Goal: Task Accomplishment & Management: Complete application form

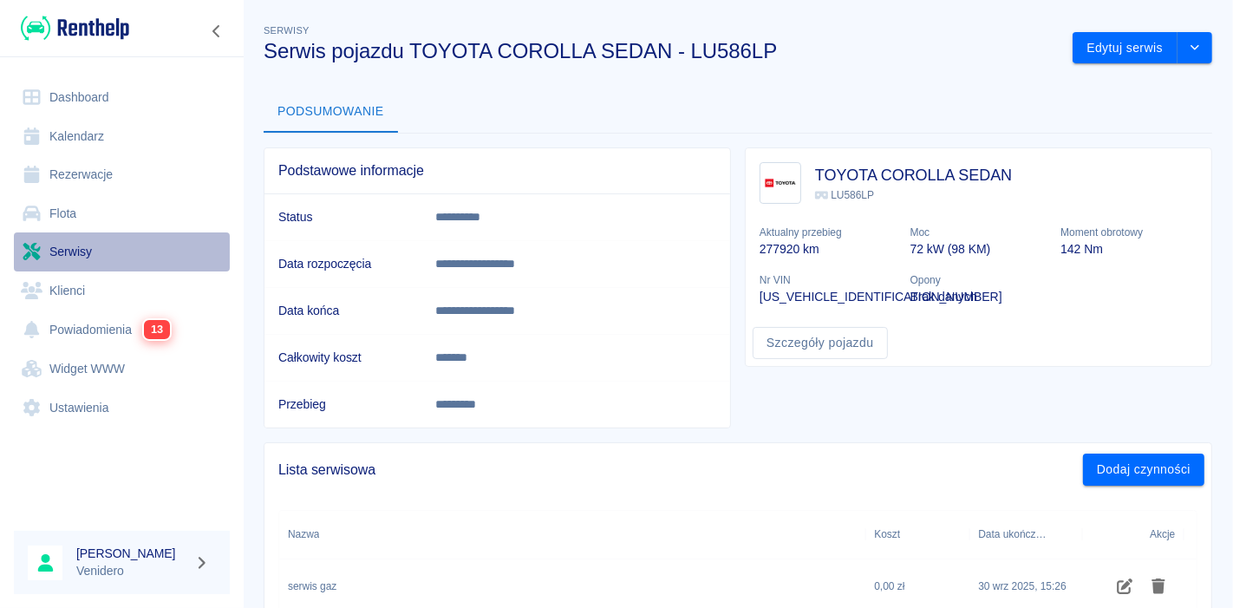
click at [73, 253] on link "Serwisy" at bounding box center [122, 251] width 216 height 39
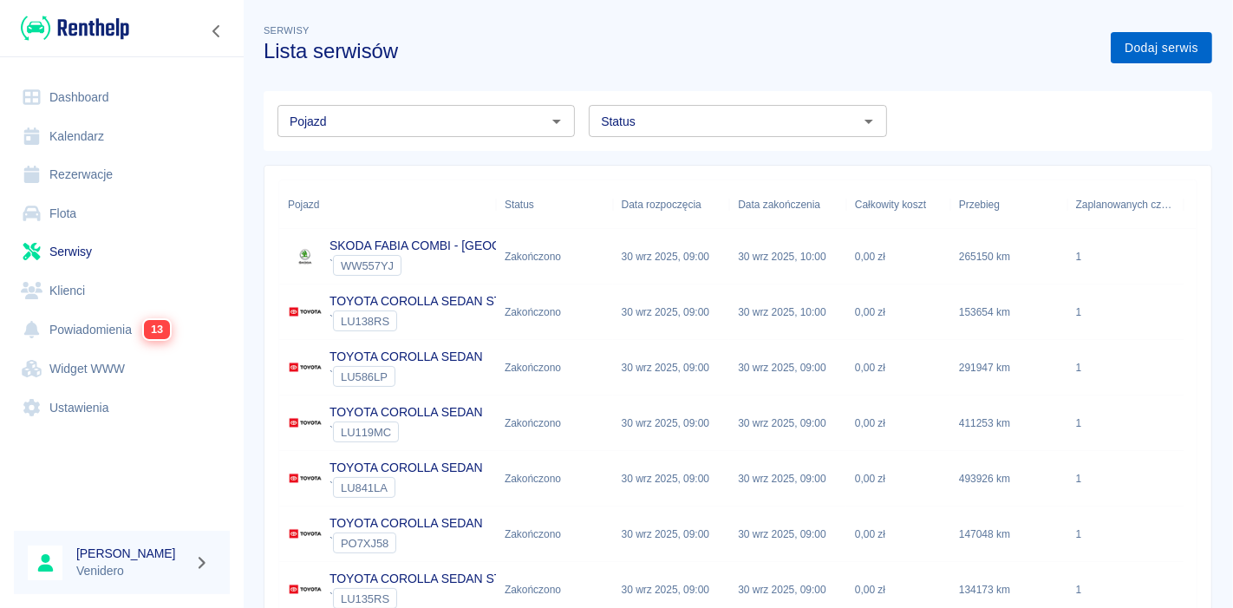
click at [1157, 48] on link "Dodaj serwis" at bounding box center [1161, 48] width 101 height 32
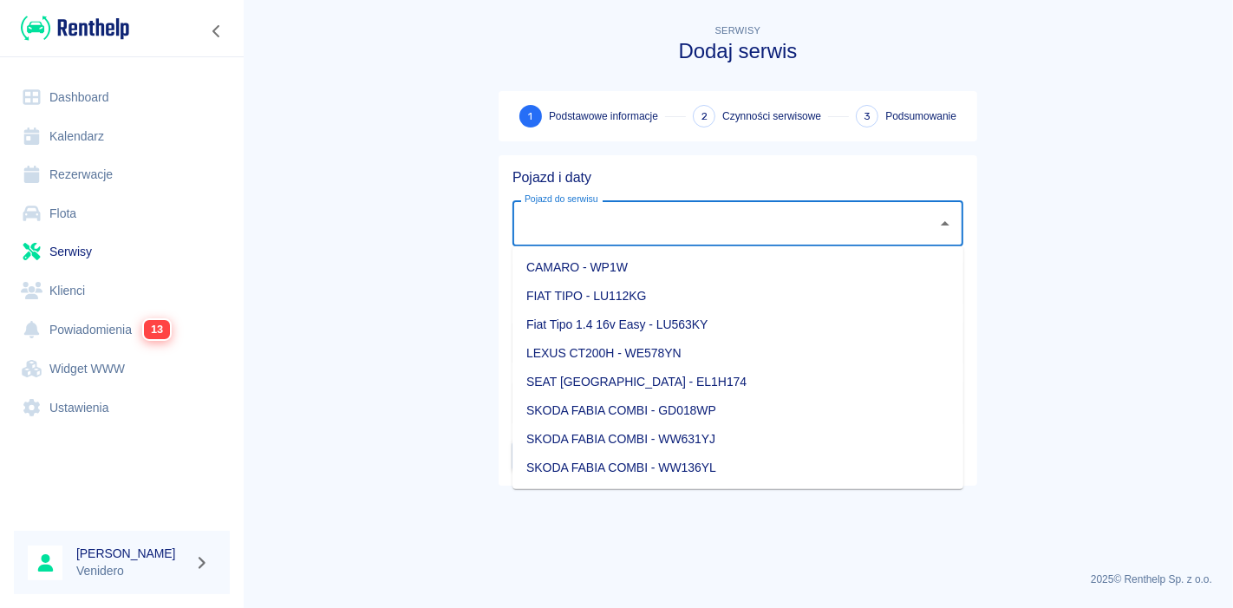
click at [627, 224] on input "Pojazd do serwisu" at bounding box center [724, 223] width 409 height 30
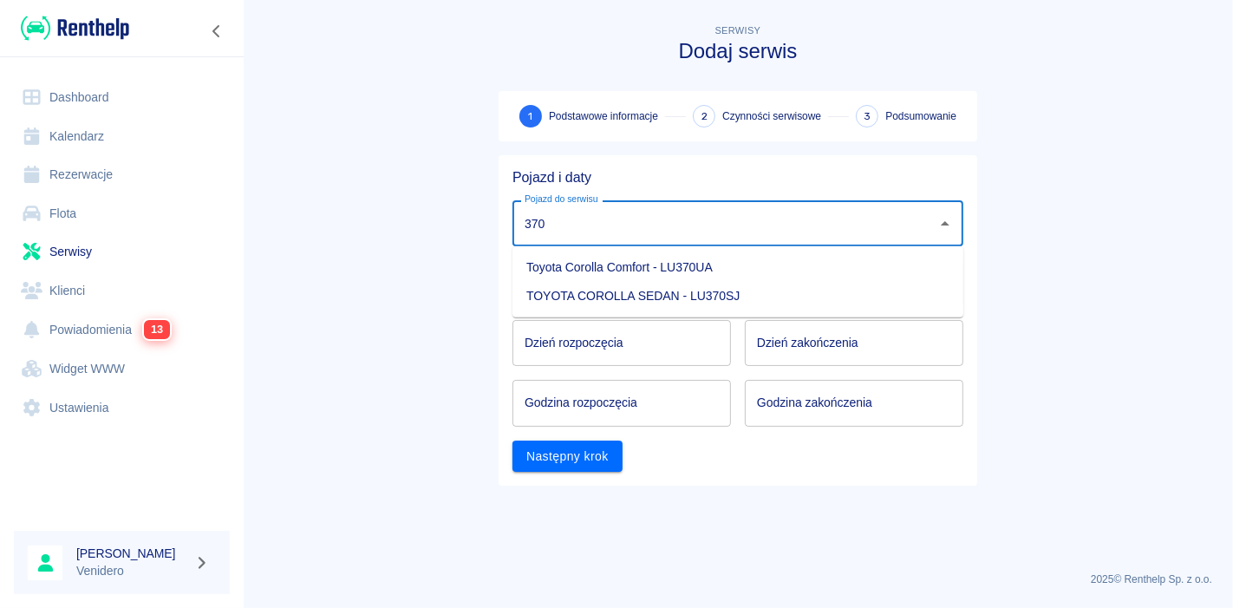
click at [649, 292] on li "TOYOTA COROLLA SEDAN - LU370SJ" at bounding box center [738, 296] width 451 height 29
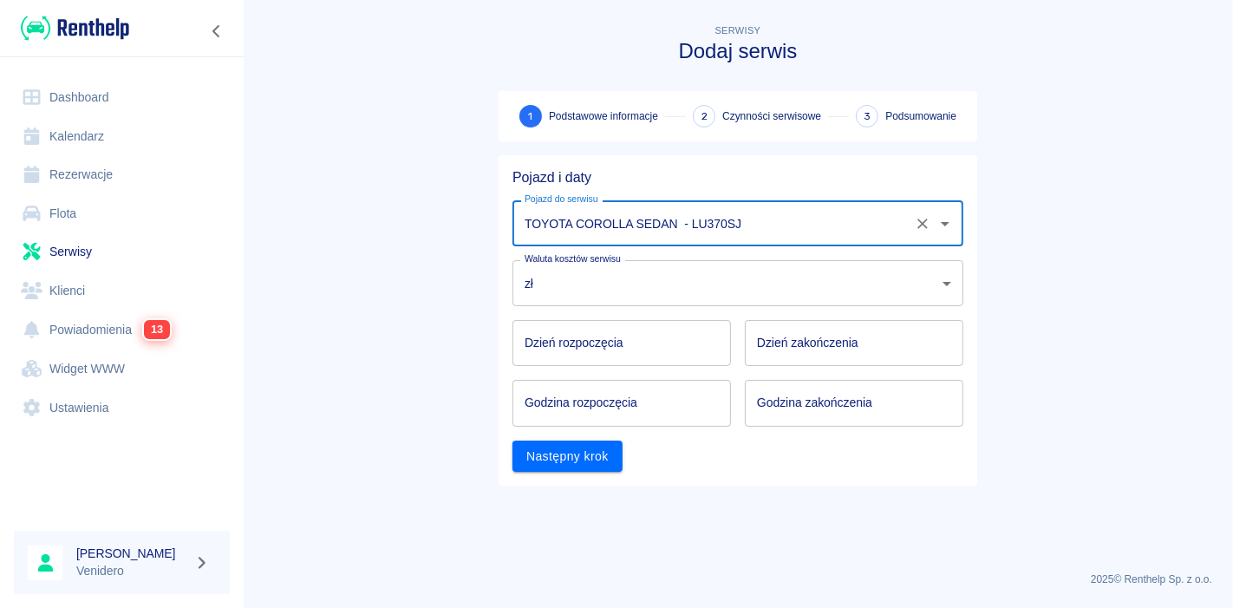
type input "TOYOTA COROLLA SEDAN - LU370SJ"
type input "DD.MM.YYYY"
click at [598, 346] on input "DD.MM.YYYY" at bounding box center [622, 343] width 219 height 46
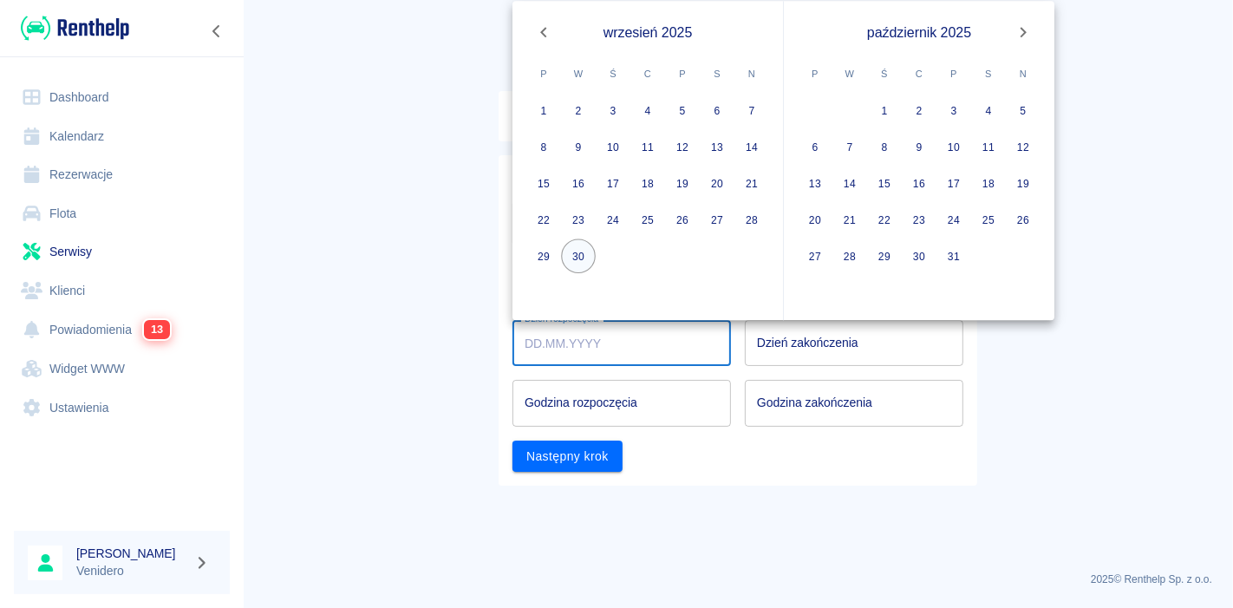
click at [579, 256] on button "30" at bounding box center [578, 256] width 35 height 35
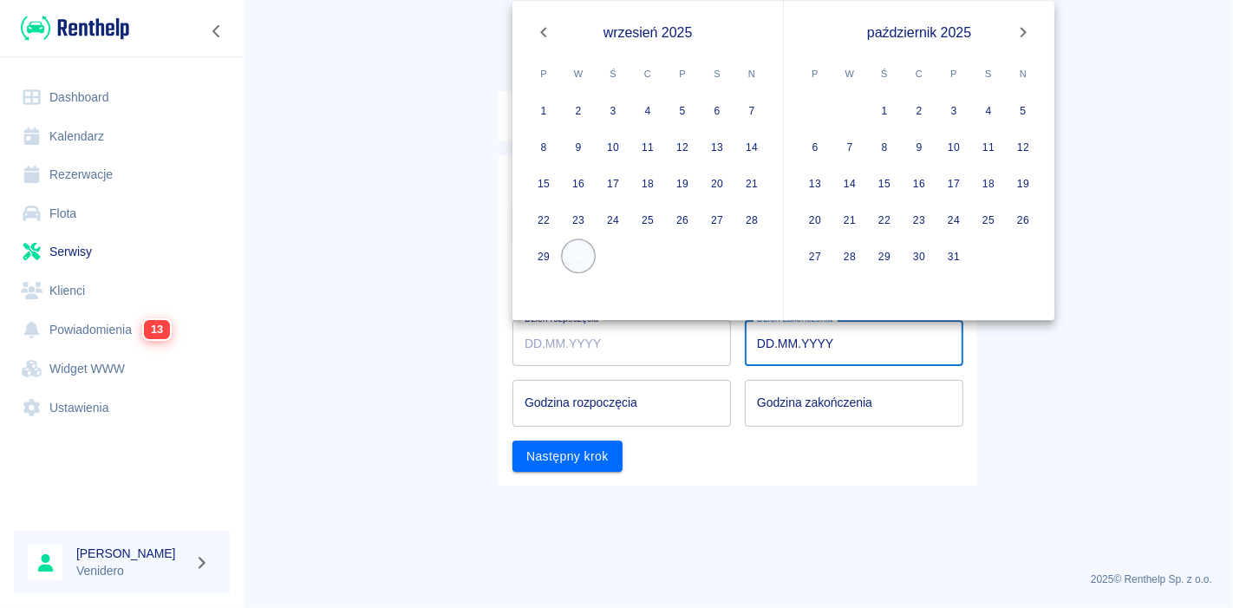
type input "[DATE]"
type input "DD.MM.YYYY"
click at [579, 249] on button "30" at bounding box center [578, 256] width 35 height 35
type input "[DATE]"
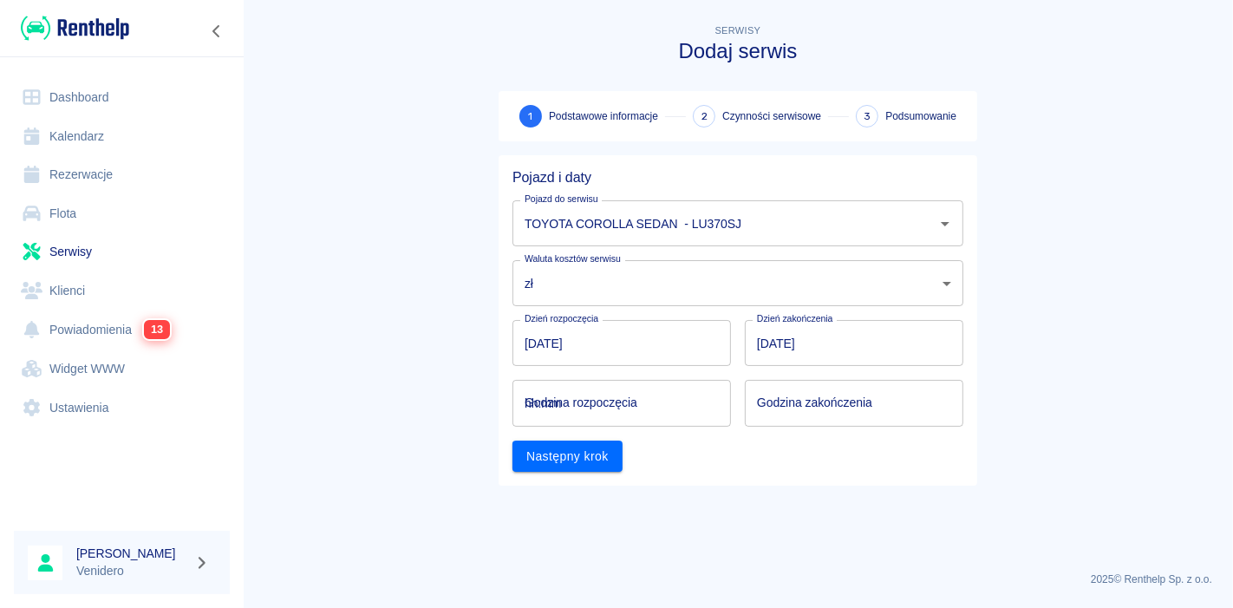
click at [618, 409] on input "hh:mm" at bounding box center [616, 403] width 206 height 46
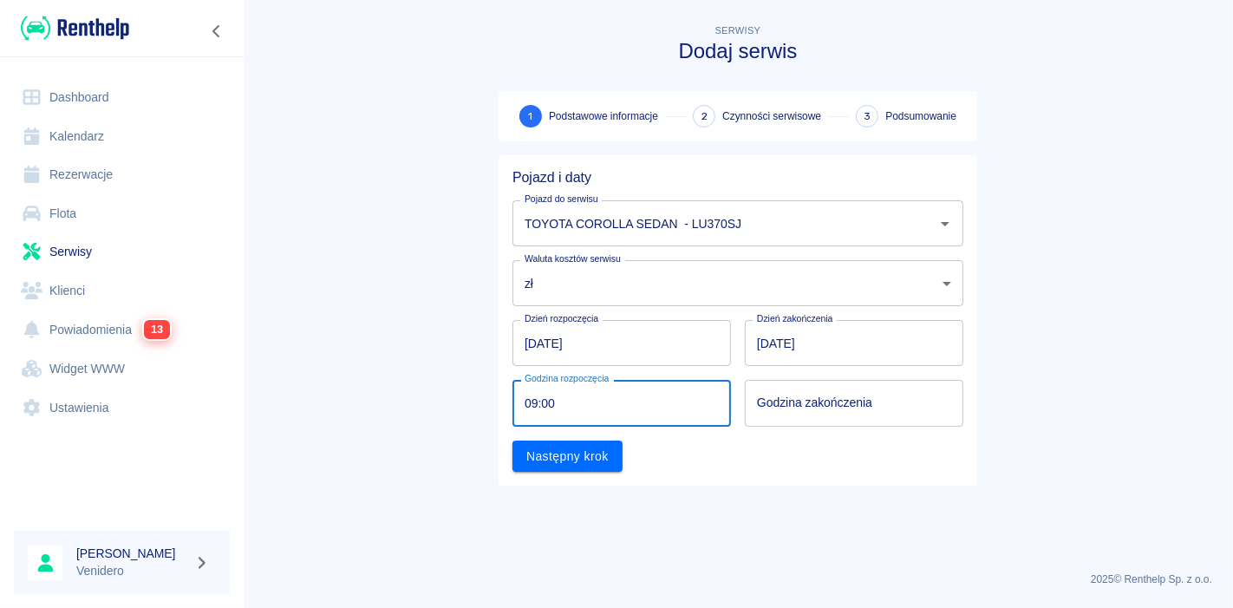
type input "09:00"
click at [861, 405] on input "hh:mm" at bounding box center [848, 403] width 206 height 46
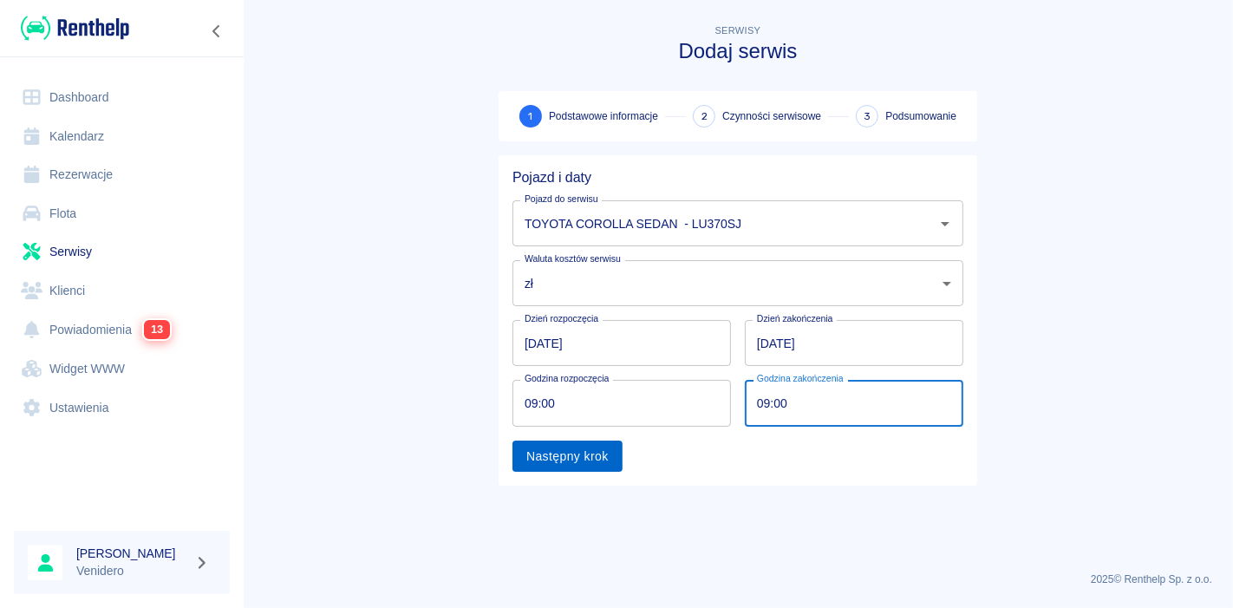
type input "09:00"
click at [551, 445] on button "Następny krok" at bounding box center [568, 457] width 110 height 32
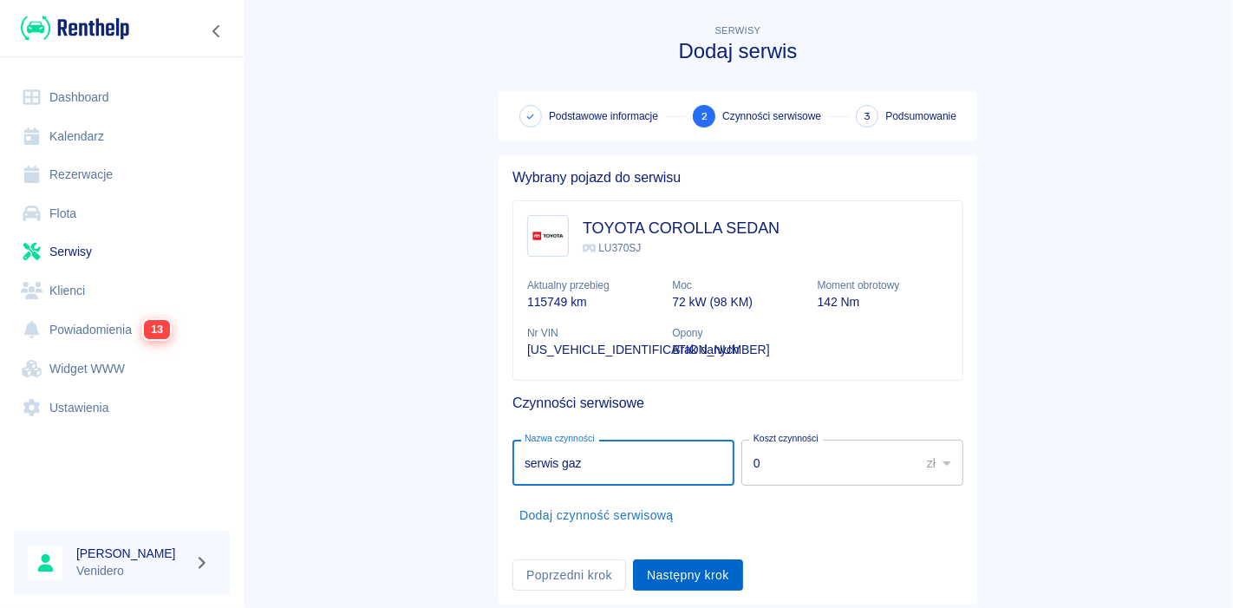
type input "serwis gaz"
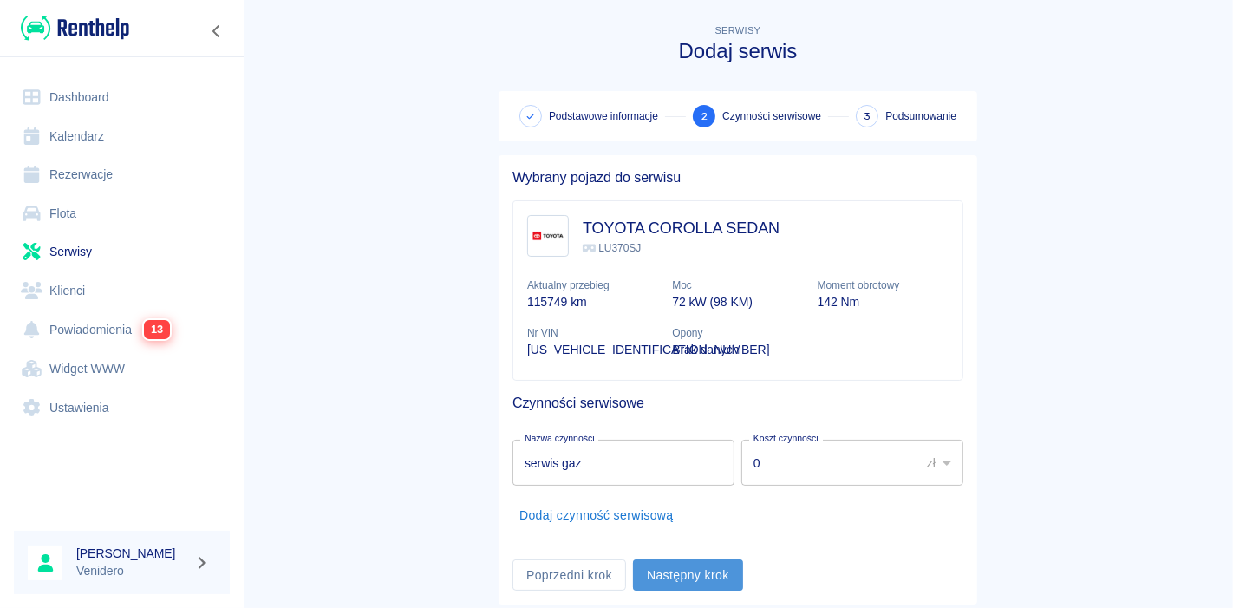
click at [688, 563] on button "Następny krok" at bounding box center [688, 575] width 110 height 32
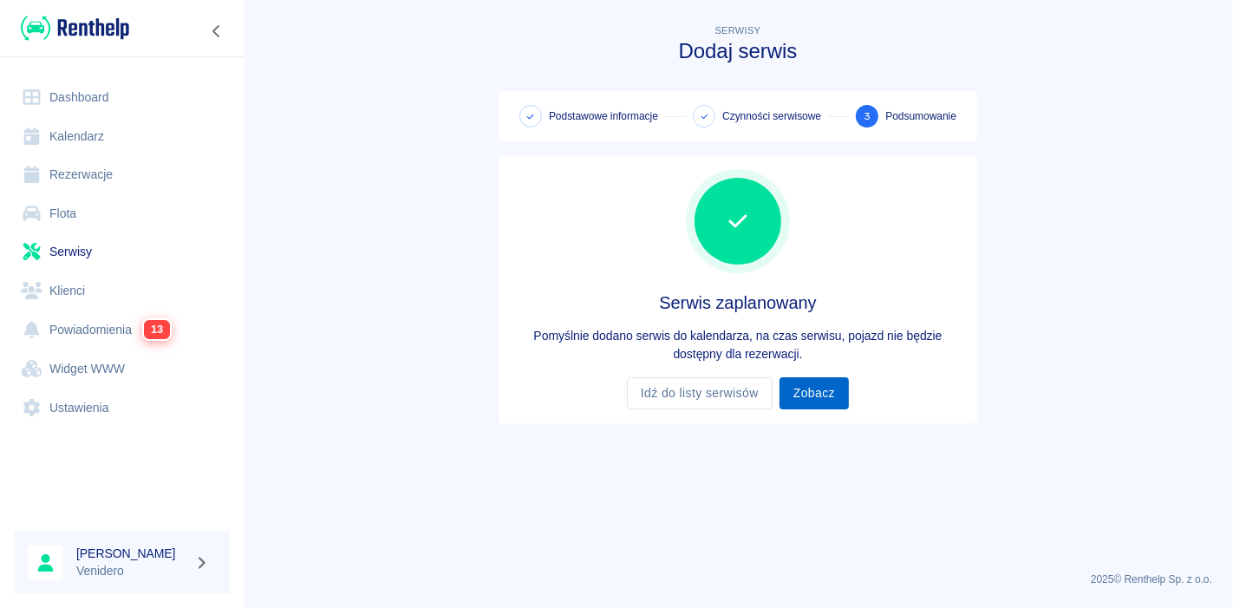
click at [818, 397] on link "Zobacz" at bounding box center [814, 393] width 69 height 32
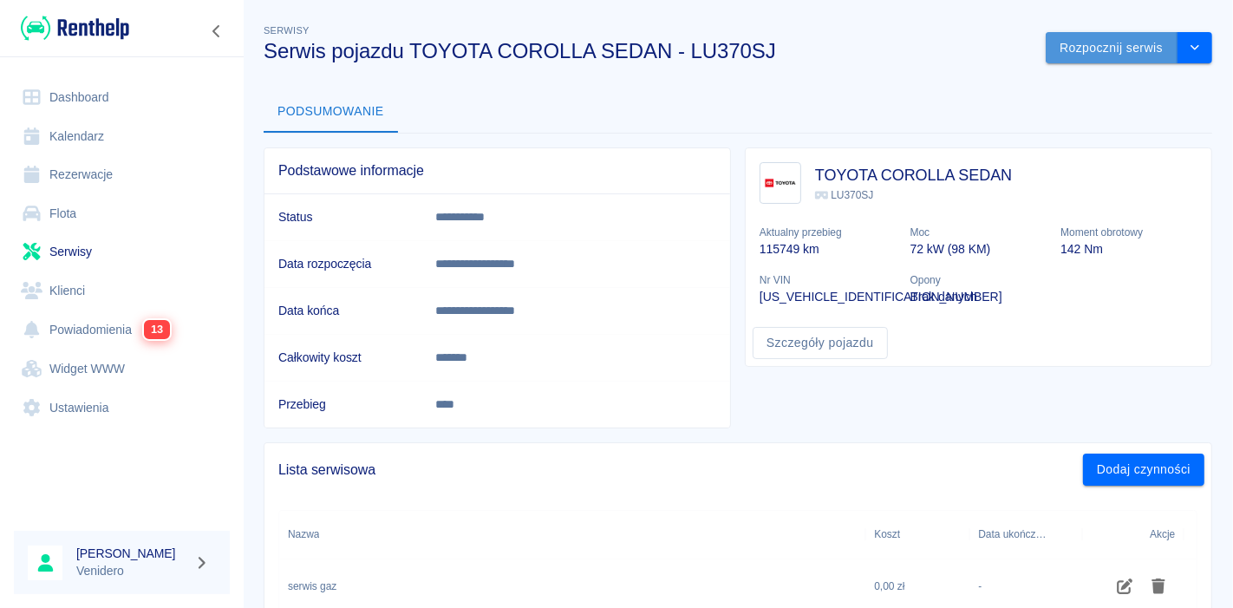
click at [1111, 44] on button "Rozpocznij serwis" at bounding box center [1112, 48] width 132 height 32
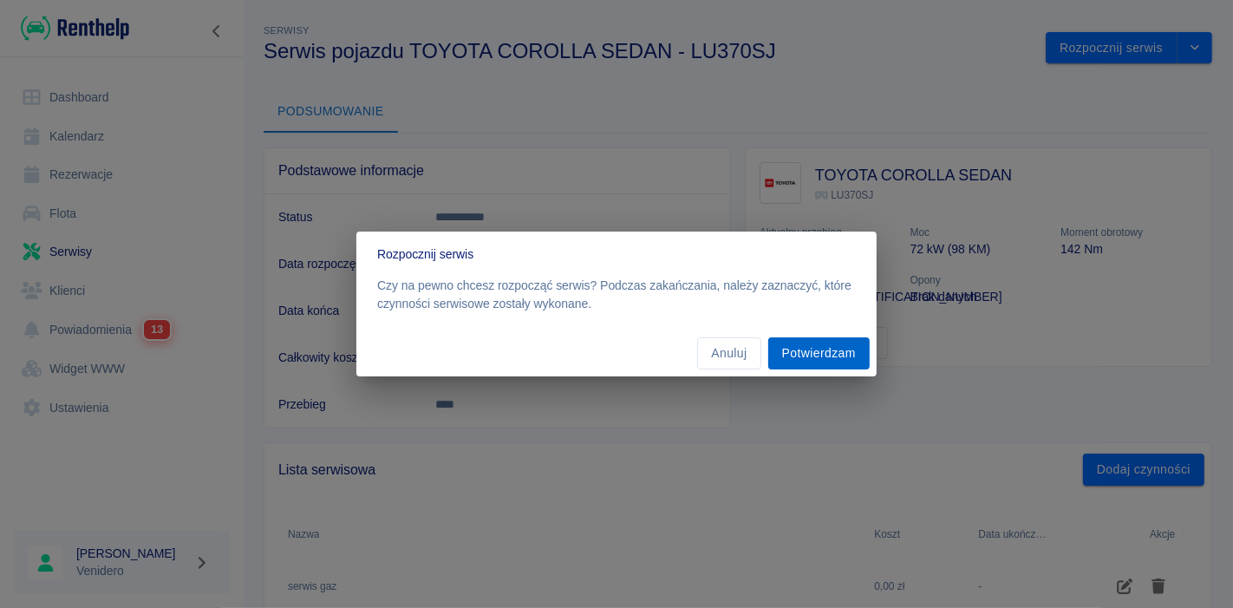
click at [813, 358] on button "Potwierdzam" at bounding box center [818, 353] width 101 height 32
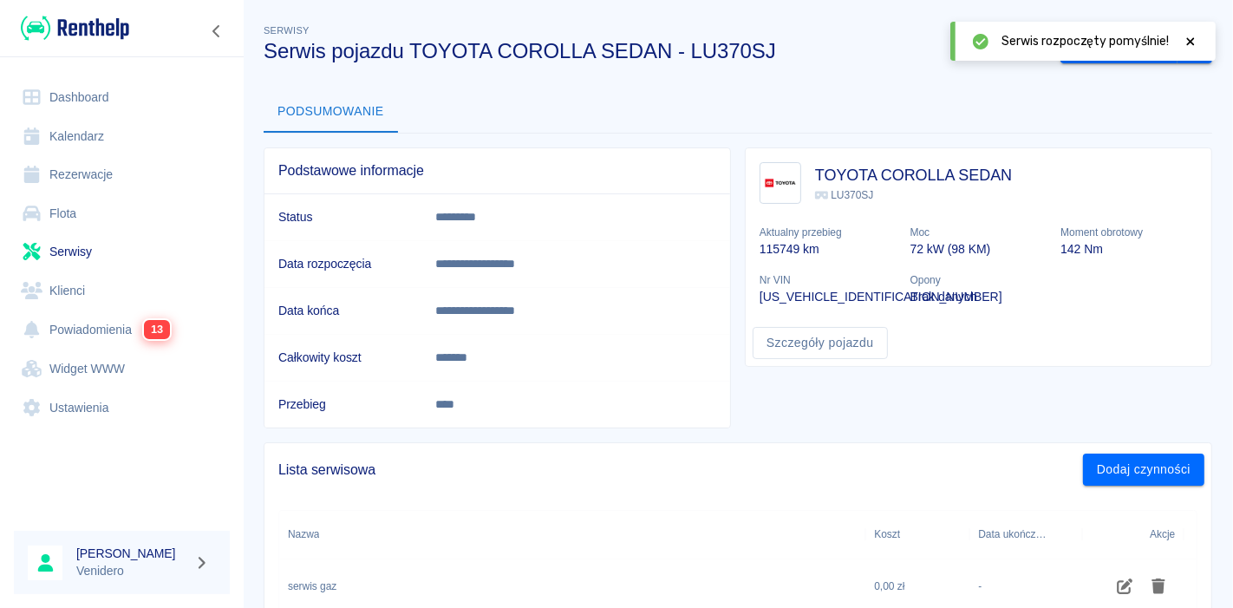
click at [1189, 42] on icon at bounding box center [1191, 42] width 16 height 12
click at [1082, 47] on button "Zakończ serwis" at bounding box center [1119, 48] width 117 height 32
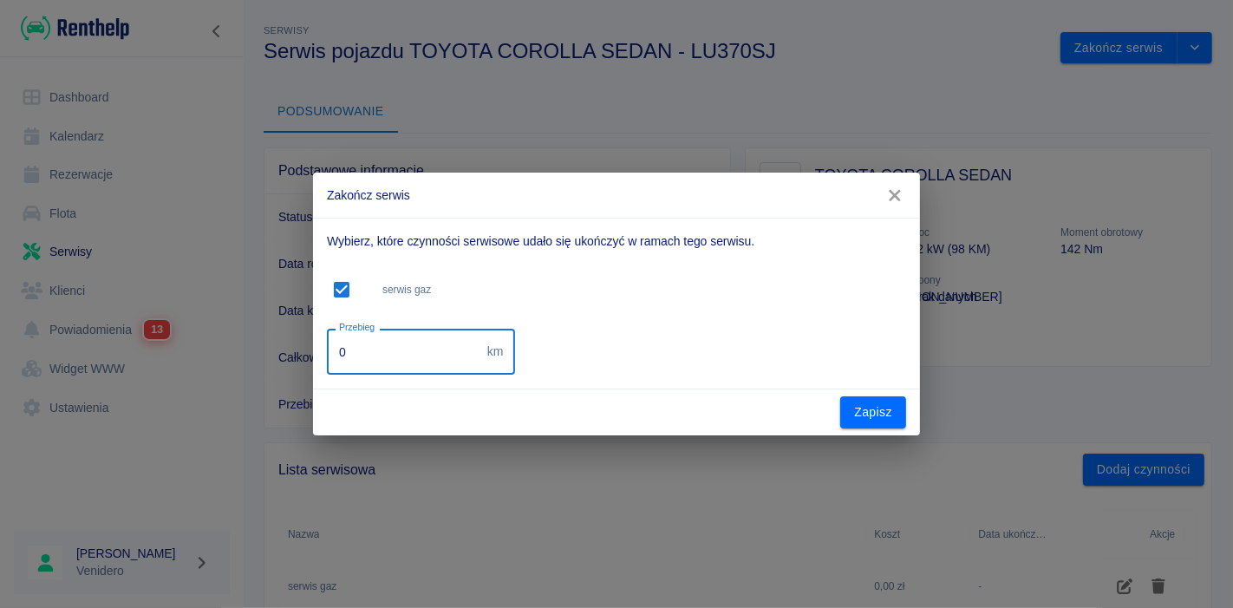
click at [410, 363] on input "0" at bounding box center [404, 352] width 154 height 46
type input "167762"
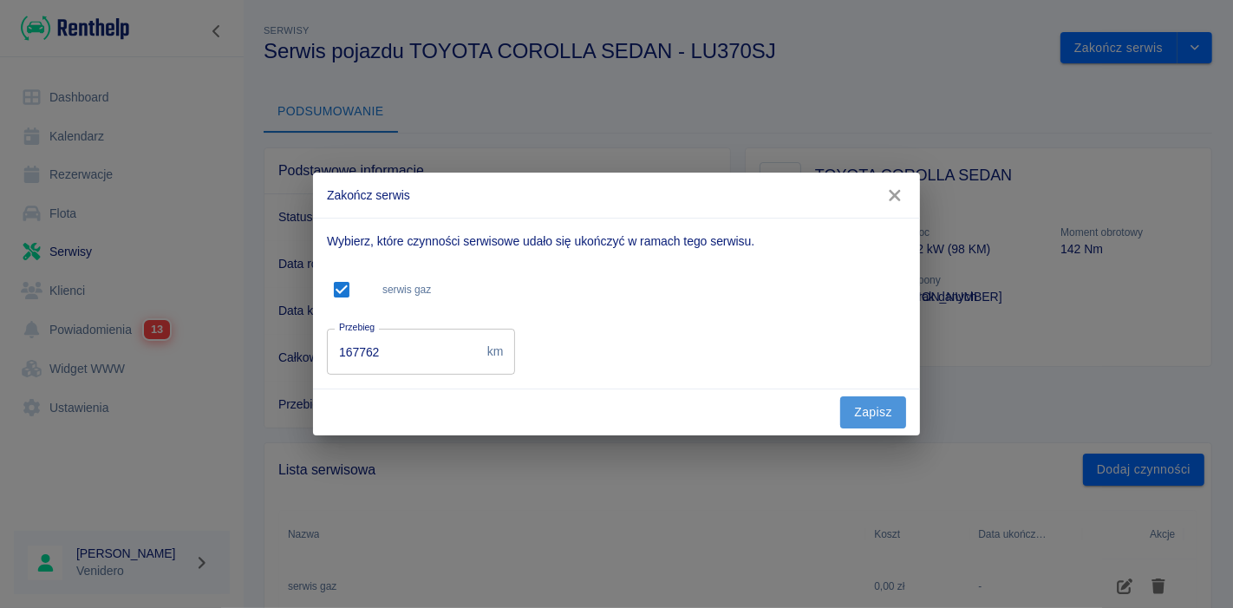
click at [846, 409] on button "Zapisz" at bounding box center [873, 412] width 66 height 32
